Goal: Task Accomplishment & Management: Manage account settings

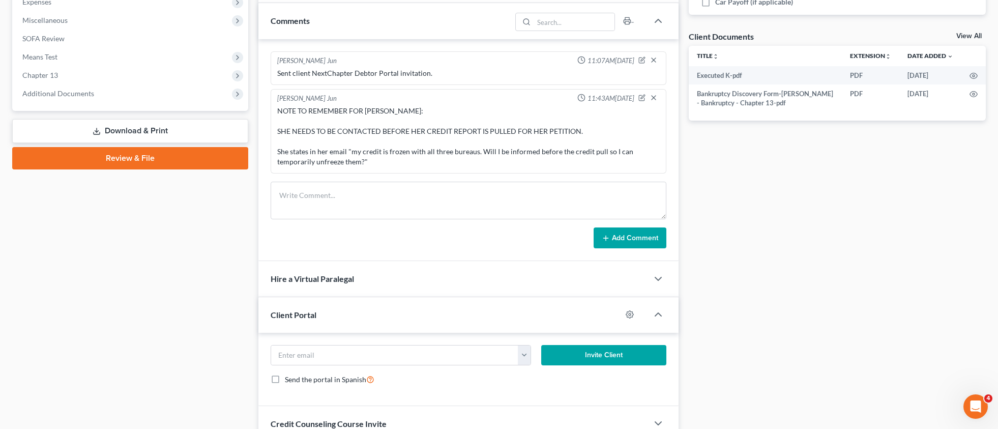
scroll to position [408, 0]
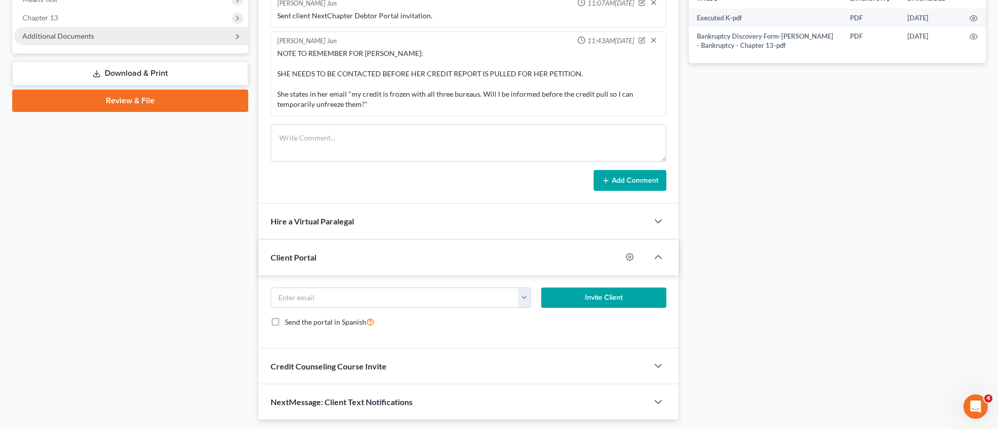
click at [47, 37] on span "Additional Documents" at bounding box center [58, 36] width 72 height 9
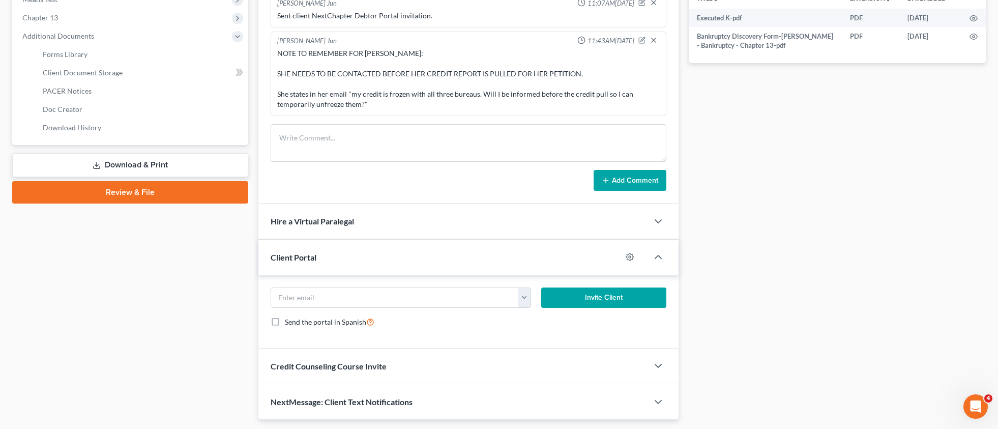
click at [73, 91] on span "PACER Notices" at bounding box center [67, 90] width 49 height 9
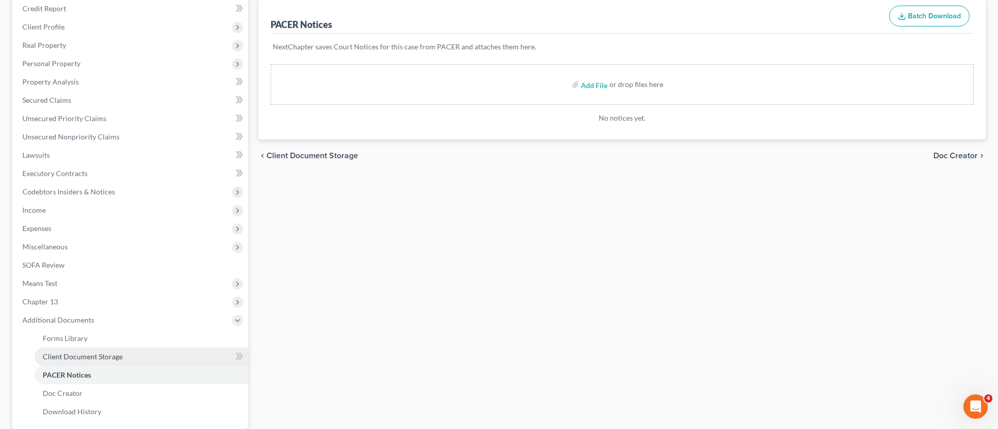
click at [93, 359] on span "Client Document Storage" at bounding box center [83, 356] width 80 height 9
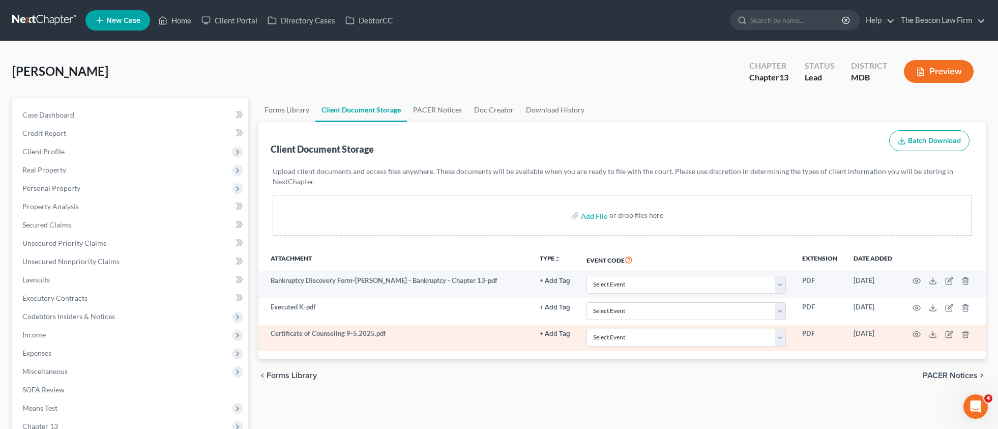
drag, startPoint x: 947, startPoint y: 332, endPoint x: 834, endPoint y: 327, distance: 113.0
click at [944, 333] on td at bounding box center [942, 338] width 85 height 26
click at [950, 333] on icon "button" at bounding box center [949, 334] width 8 height 8
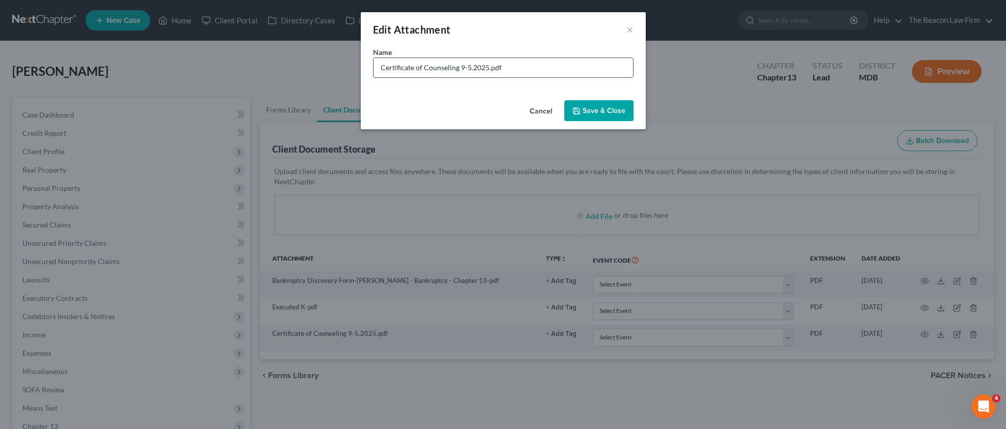
click at [466, 68] on input "Certificate of Counseling 9-5.2025.pdf" at bounding box center [502, 67] width 259 height 19
type input "Certificate of Counseling [DATE].pdf"
click at [609, 110] on span "Save & Close" at bounding box center [603, 110] width 43 height 9
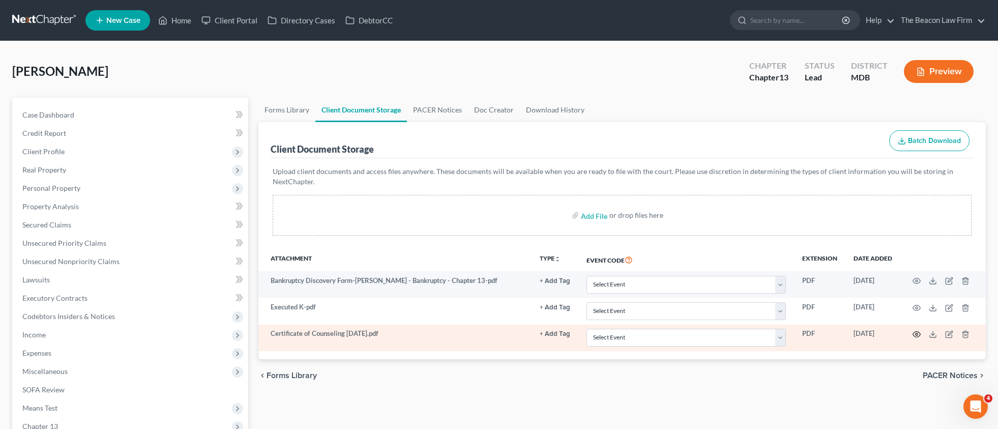
click at [918, 334] on icon "button" at bounding box center [917, 334] width 8 height 8
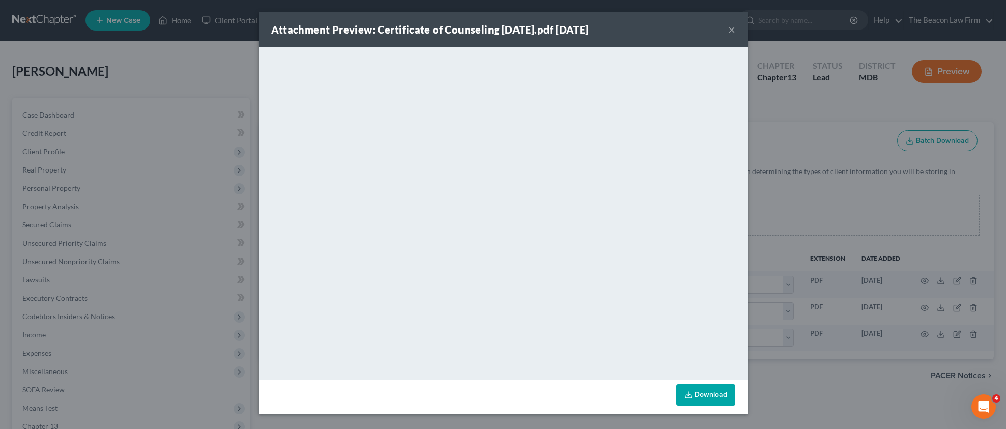
click at [732, 32] on button "×" at bounding box center [731, 29] width 7 height 12
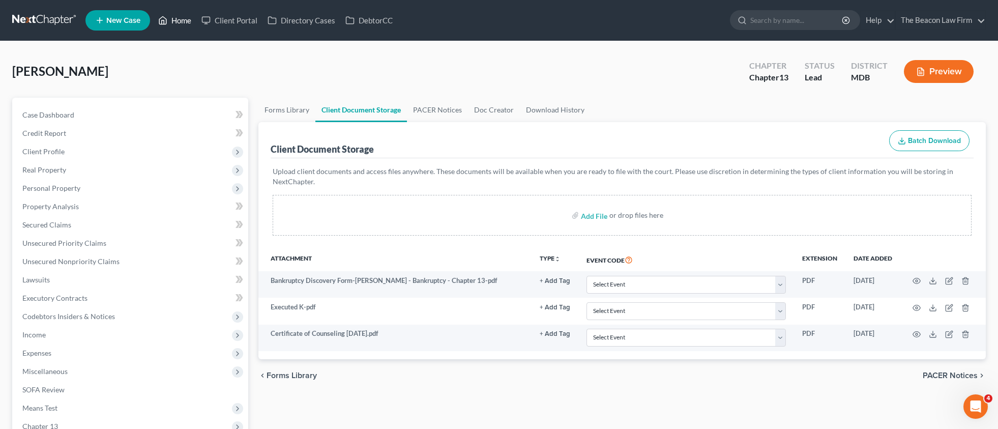
click at [168, 22] on link "Home" at bounding box center [174, 20] width 43 height 18
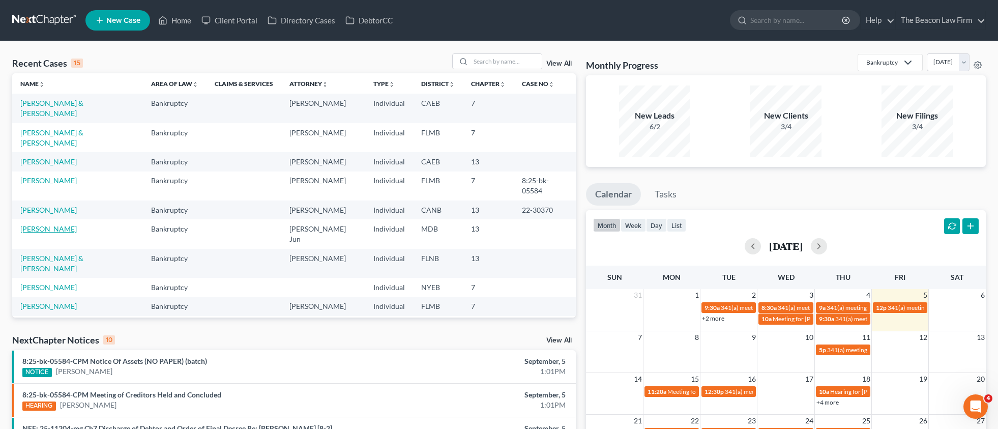
click at [52, 224] on link "[PERSON_NAME]" at bounding box center [48, 228] width 56 height 9
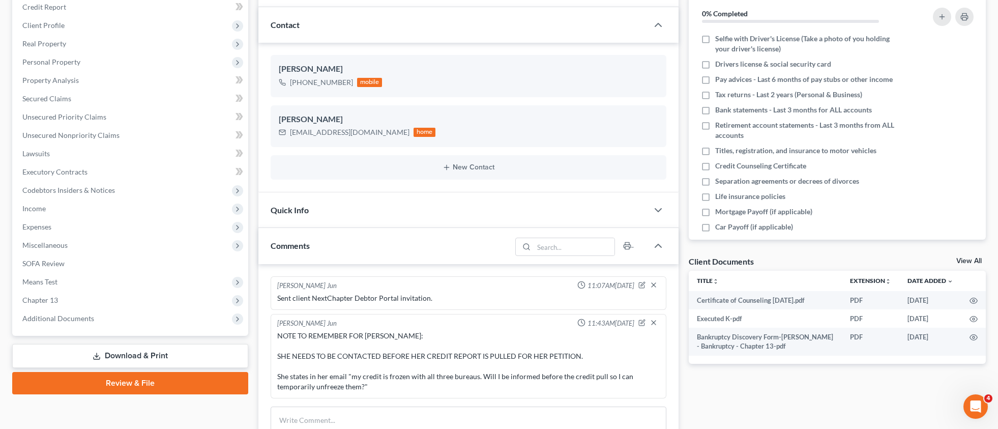
scroll to position [129, 0]
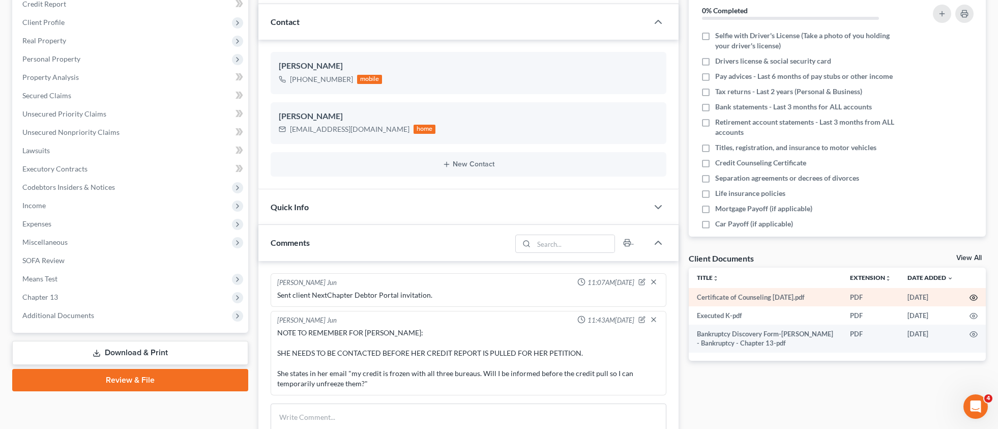
click at [973, 297] on icon "button" at bounding box center [974, 298] width 8 height 8
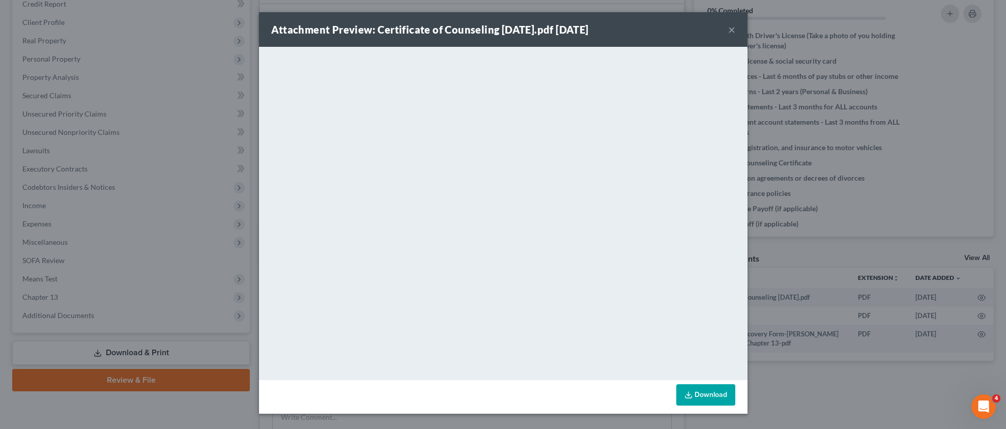
click at [732, 31] on button "×" at bounding box center [731, 29] width 7 height 12
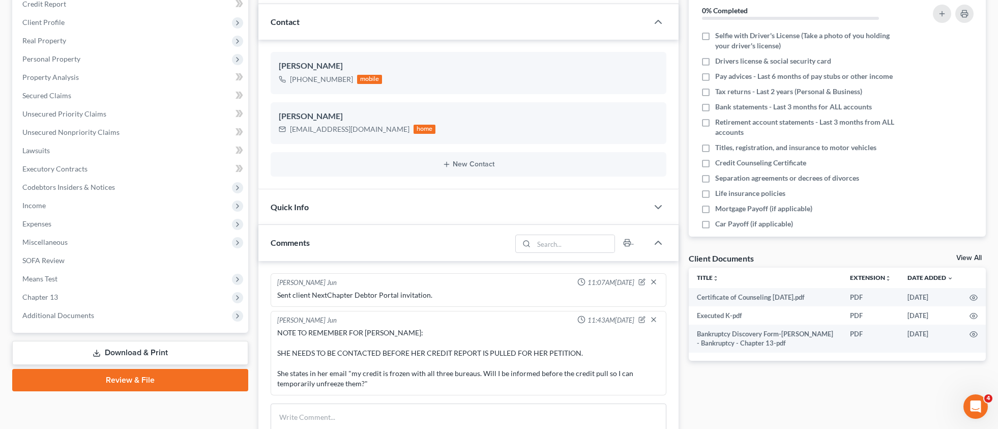
scroll to position [0, 0]
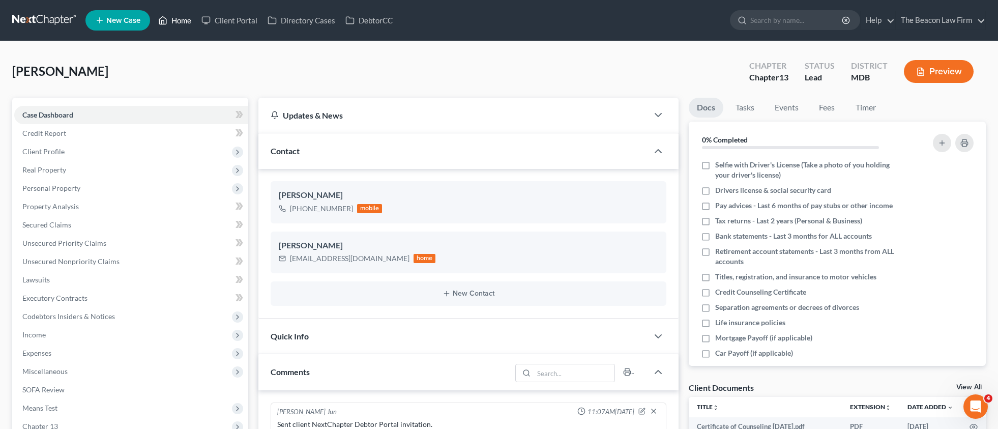
click at [178, 21] on link "Home" at bounding box center [174, 20] width 43 height 18
